Goal: Information Seeking & Learning: Learn about a topic

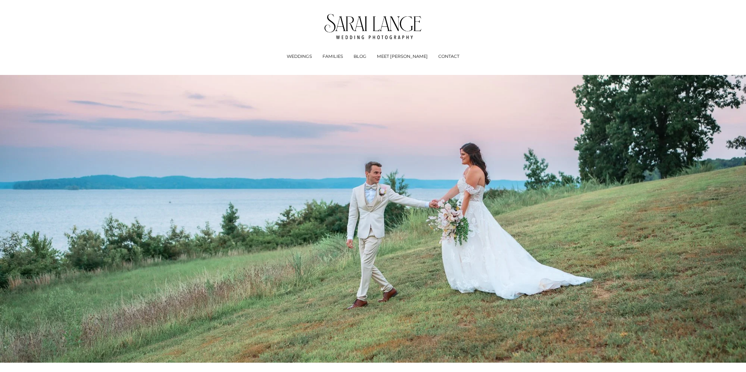
click at [0, 0] on span "Engagements Sessions" at bounding box center [0, 0] width 0 height 0
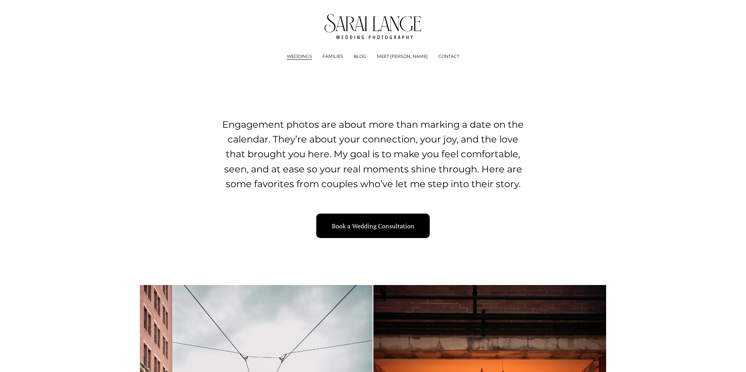
click at [355, 35] on img at bounding box center [374, 26] width 98 height 25
